Goal: Task Accomplishment & Management: Use online tool/utility

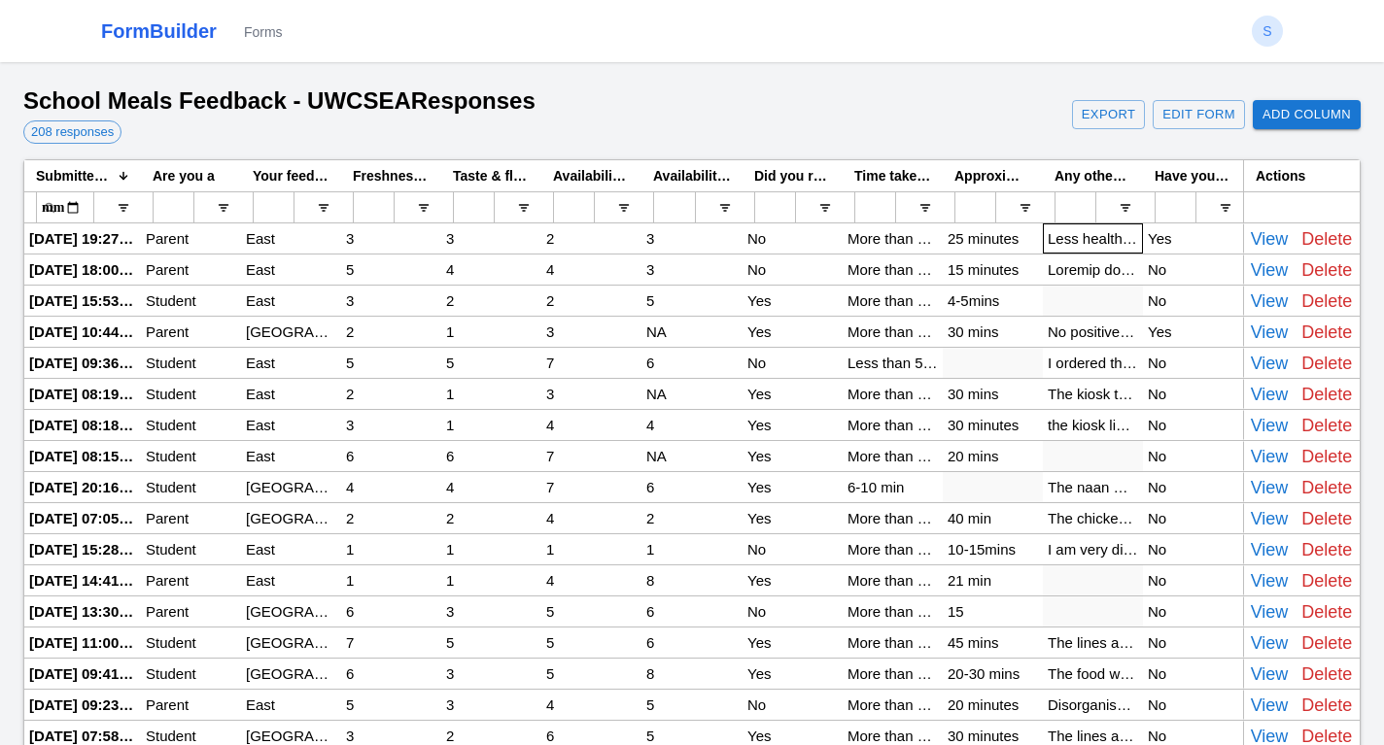
click at [1100, 238] on div "Less healthier options now compared to previously. Food quantity is lesser for …" at bounding box center [1093, 238] width 100 height 30
